Goal: Task Accomplishment & Management: Use online tool/utility

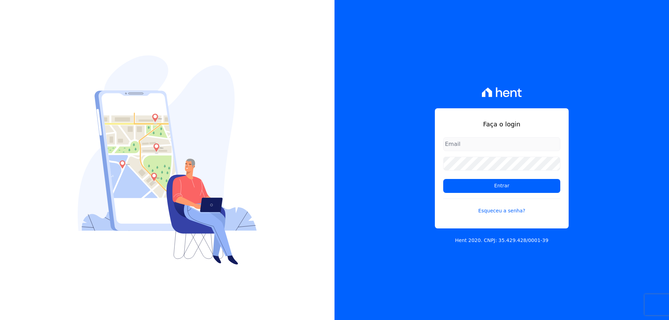
type input "[EMAIL_ADDRESS][DOMAIN_NAME]"
click at [443, 179] on input "Entrar" at bounding box center [501, 186] width 117 height 14
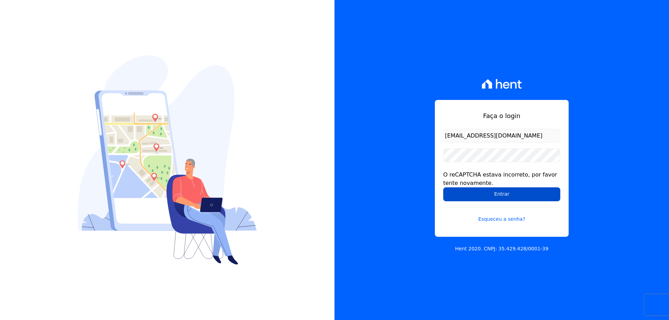
click at [500, 197] on input "Entrar" at bounding box center [501, 195] width 117 height 14
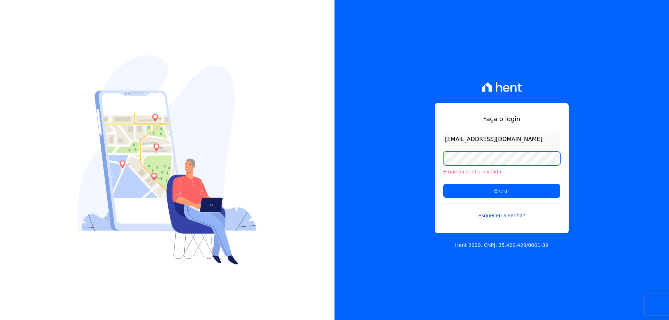
click at [443, 184] on input "Entrar" at bounding box center [501, 191] width 117 height 14
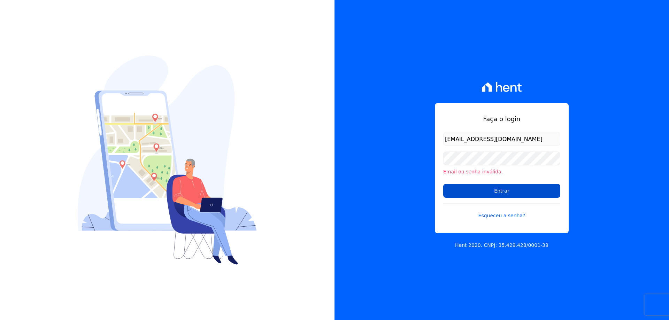
click at [494, 189] on input "Entrar" at bounding box center [501, 191] width 117 height 14
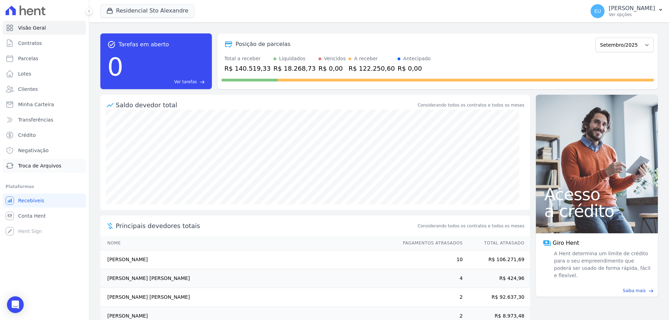
click at [30, 166] on span "Troca de Arquivos" at bounding box center [39, 165] width 43 height 7
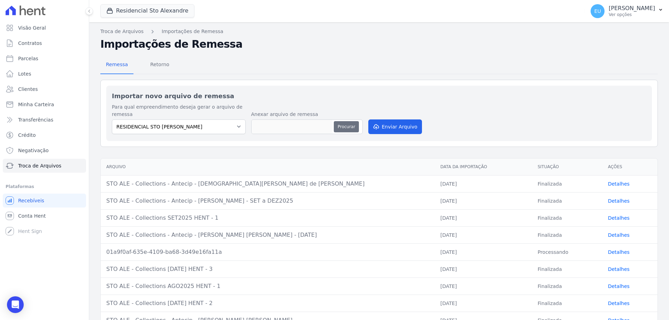
click at [342, 128] on button "Procurar" at bounding box center [346, 126] width 25 height 11
type input "PAG_421477_260825000.RET"
click at [125, 31] on link "Troca de Arquivos" at bounding box center [121, 31] width 43 height 7
